Goal: Task Accomplishment & Management: Manage account settings

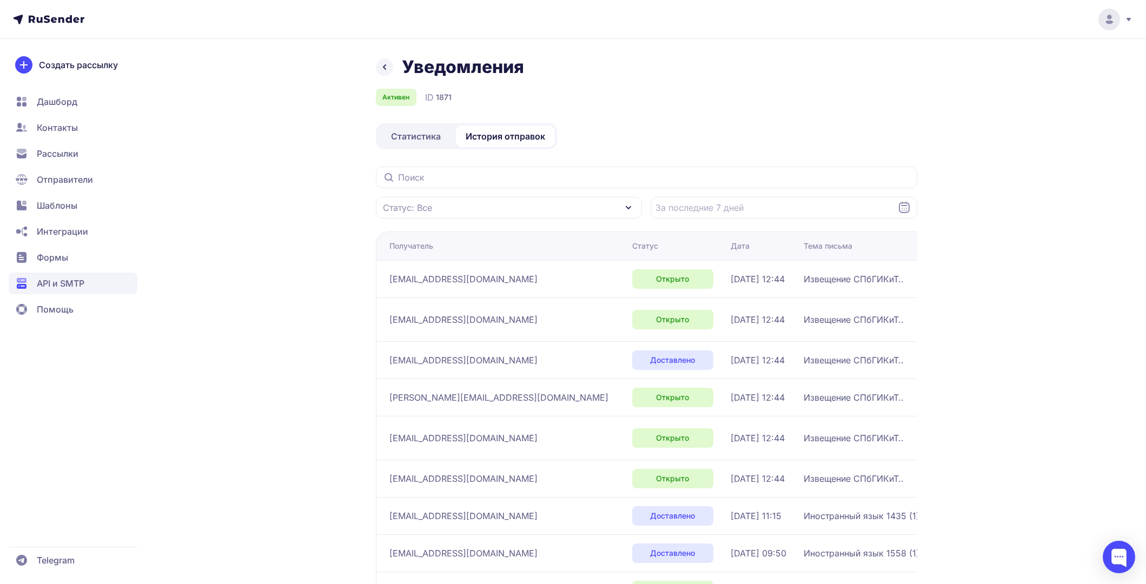
scroll to position [10, 0]
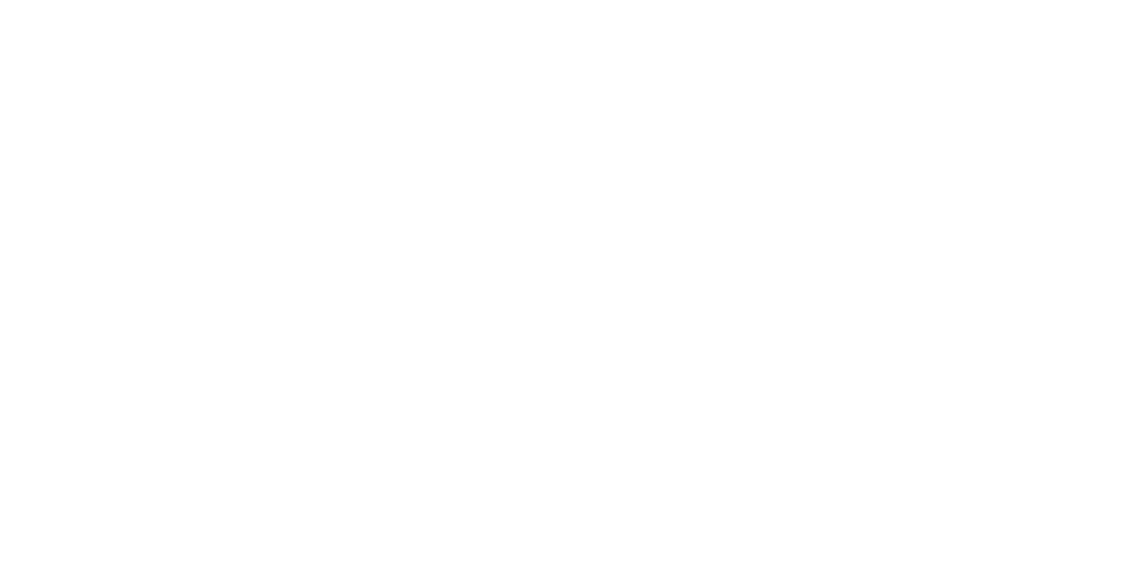
scroll to position [10, 0]
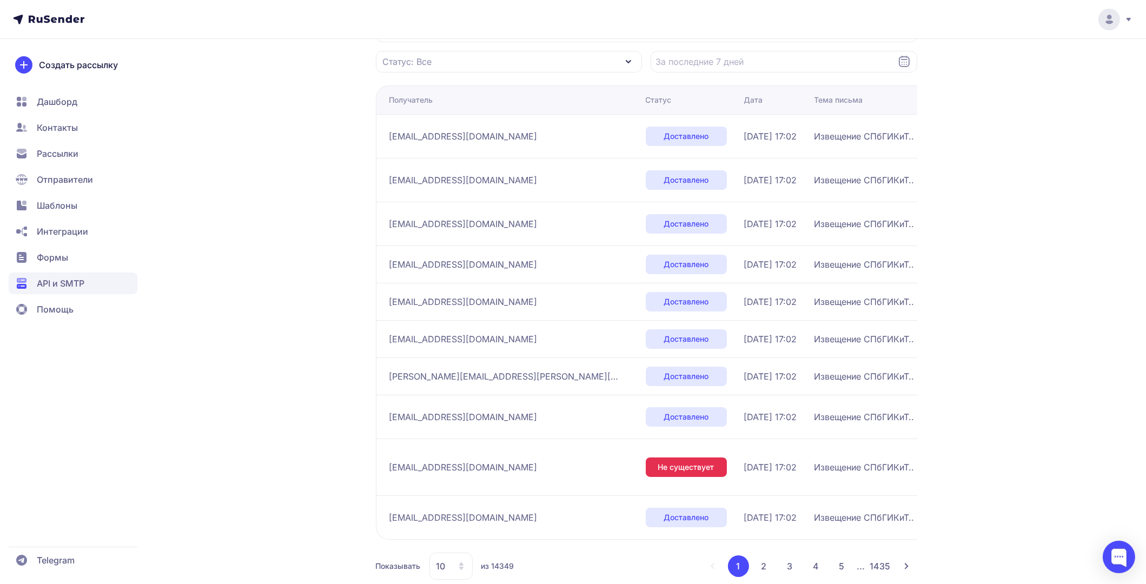
scroll to position [160, 0]
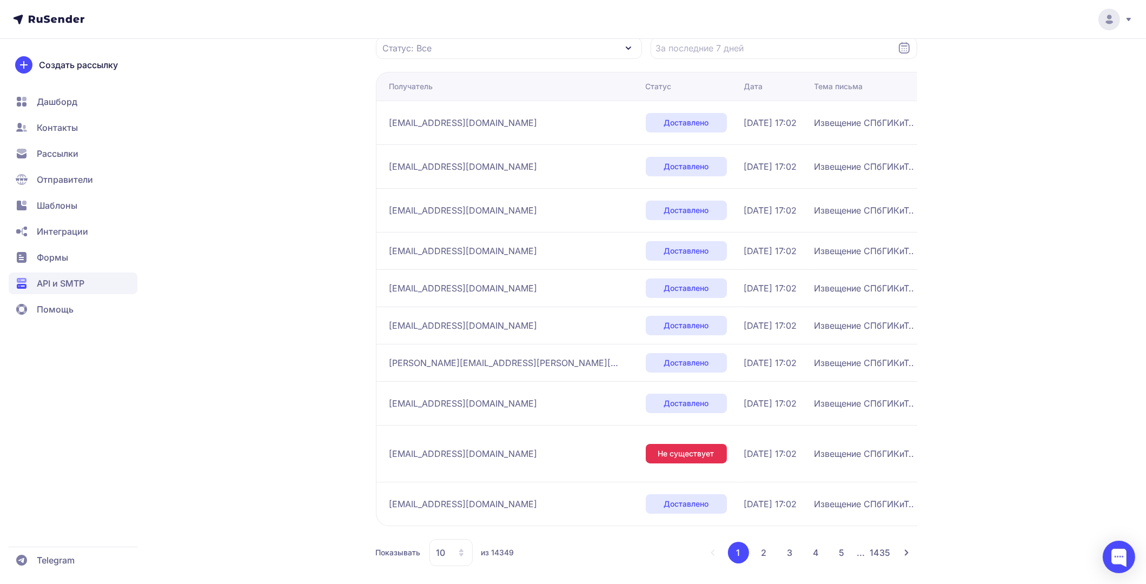
click at [763, 542] on button "2" at bounding box center [764, 553] width 22 height 22
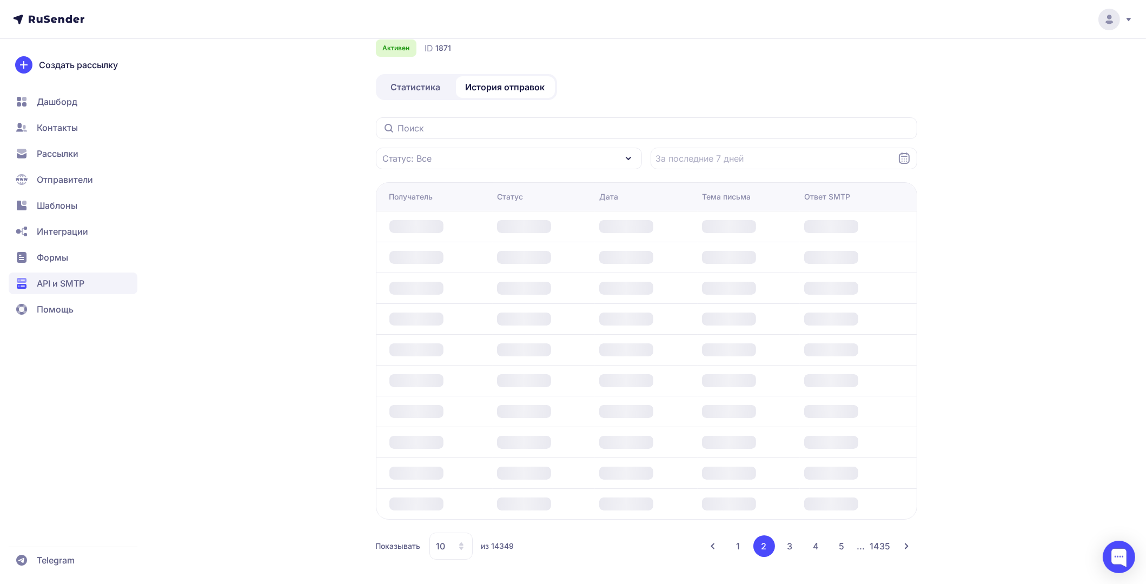
scroll to position [160, 0]
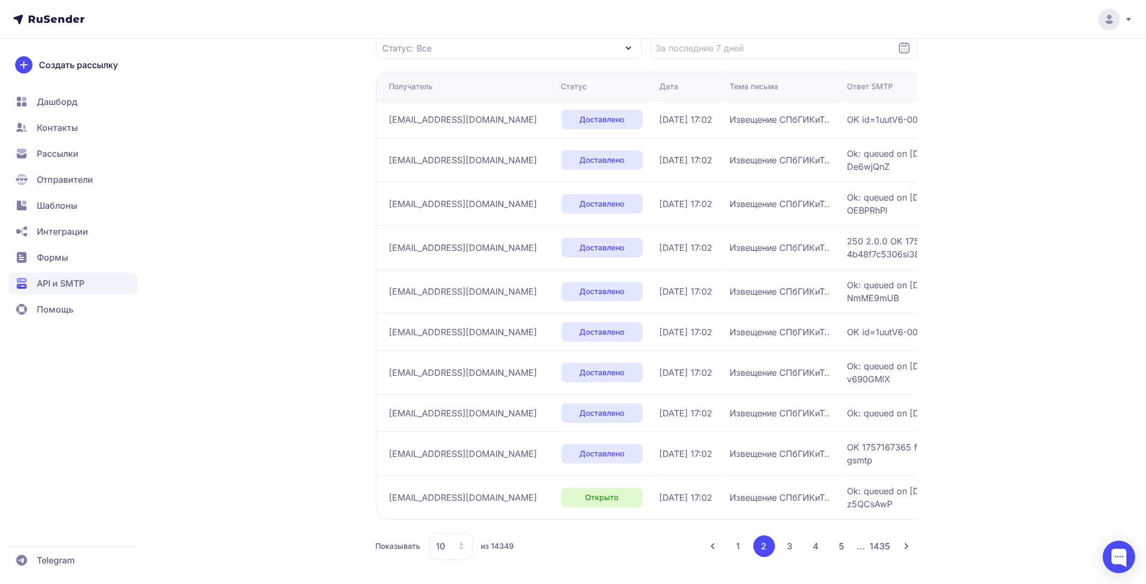
click at [787, 549] on button "3" at bounding box center [790, 546] width 22 height 22
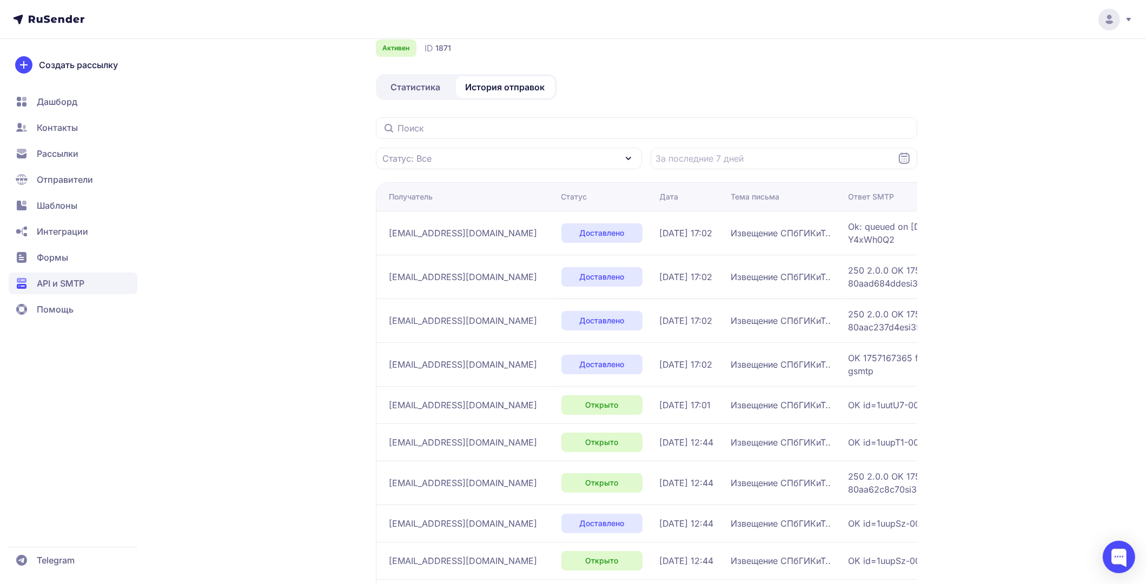
scroll to position [153, 0]
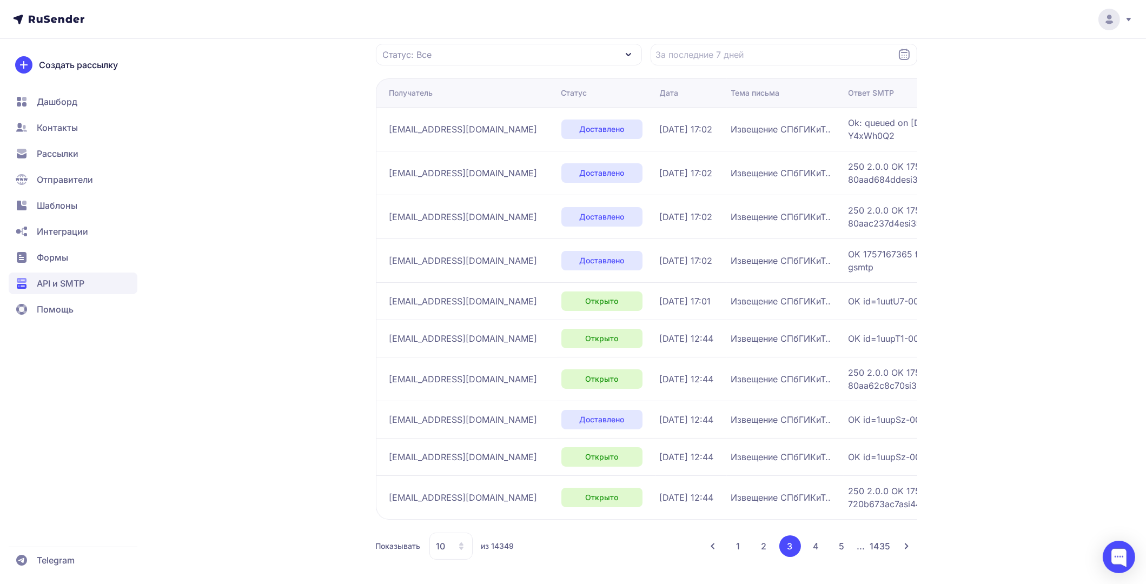
click at [745, 545] on button "1" at bounding box center [738, 546] width 21 height 22
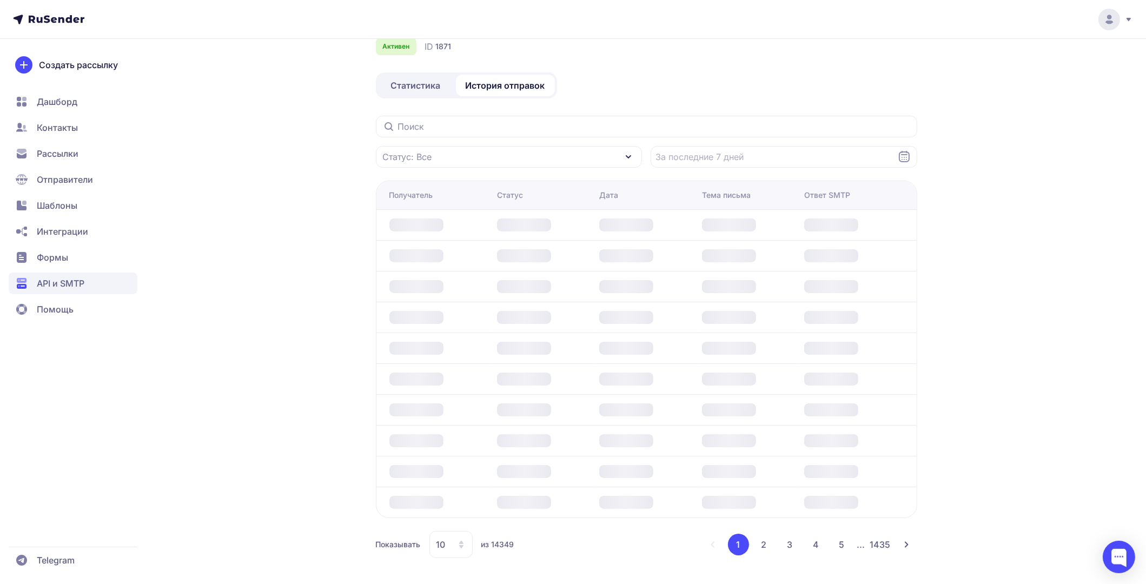
scroll to position [153, 0]
